Goal: Navigation & Orientation: Find specific page/section

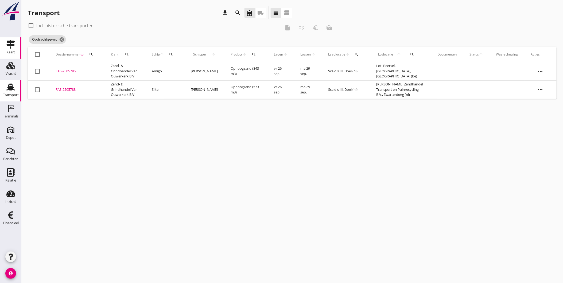
click at [9, 54] on div "Kaart" at bounding box center [10, 52] width 9 height 7
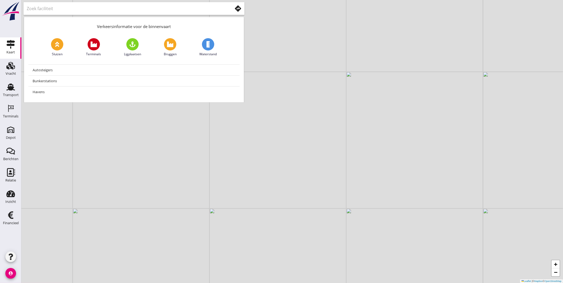
click at [95, 14] on div at bounding box center [134, 8] width 221 height 13
type input "honte"
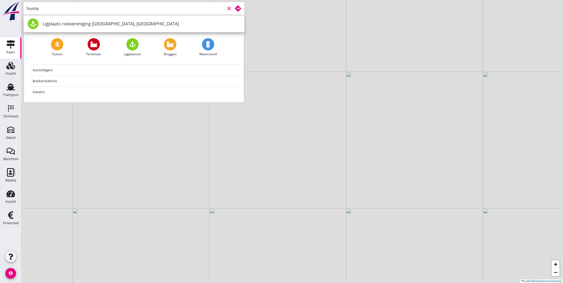
click at [232, 8] on icon "clear" at bounding box center [229, 8] width 6 height 6
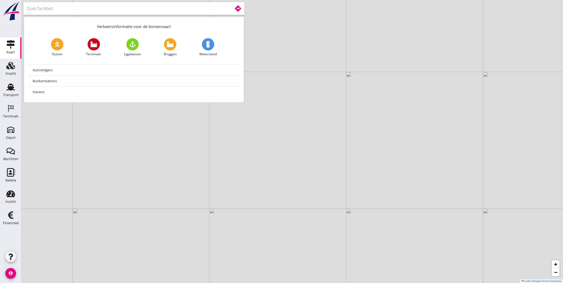
click at [298, 65] on div "+ − Leaflet | © Mapbox © OpenStreetMap" at bounding box center [291, 141] width 541 height 283
drag, startPoint x: 247, startPoint y: 189, endPoint x: 331, endPoint y: 209, distance: 86.9
click at [331, 209] on div "+ − Leaflet | © Mapbox © OpenStreetMap" at bounding box center [291, 141] width 541 height 283
drag, startPoint x: 183, startPoint y: 218, endPoint x: 241, endPoint y: 170, distance: 75.4
click at [237, 174] on div "+ − Leaflet | © Mapbox © OpenStreetMap" at bounding box center [291, 141] width 541 height 283
